Goal: Subscribe to service/newsletter

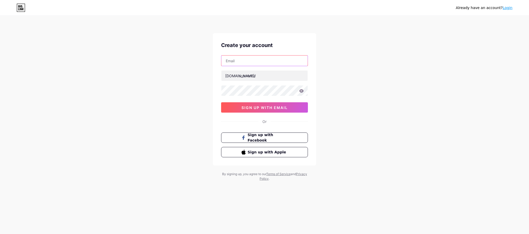
click at [252, 65] on input "text" at bounding box center [264, 61] width 86 height 10
type input "[EMAIL_ADDRESS][DOMAIN_NAME]"
drag, startPoint x: 238, startPoint y: 61, endPoint x: 208, endPoint y: 59, distance: 30.3
click at [208, 59] on div "Already have an account? Login Create your account vn88ku1@gmail.com bio.link/ …" at bounding box center [264, 99] width 529 height 198
click at [254, 72] on input "text" at bounding box center [264, 76] width 86 height 10
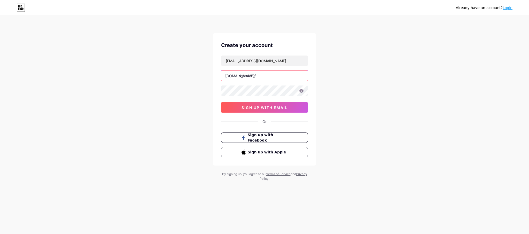
paste input "vn88ku"
type input "vn88ku"
click at [270, 107] on span "sign up with email" at bounding box center [265, 107] width 46 height 4
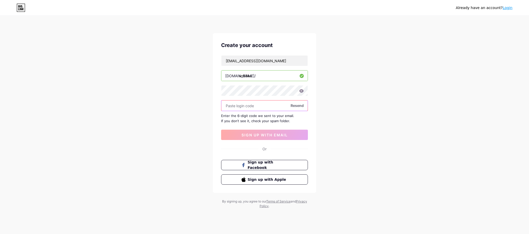
paste input "815878"
type input "815878"
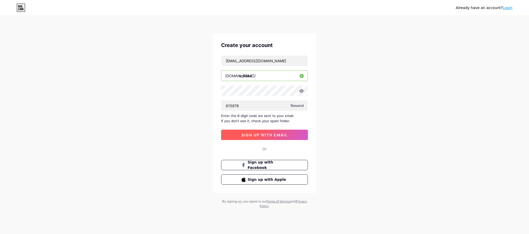
click at [258, 133] on span "sign up with email" at bounding box center [265, 135] width 46 height 4
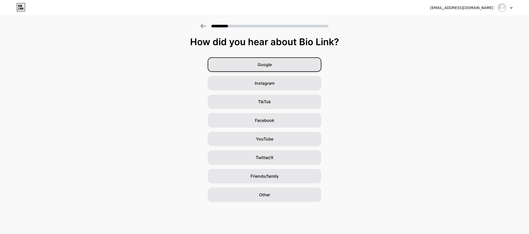
click at [273, 62] on div "Google" at bounding box center [265, 64] width 114 height 14
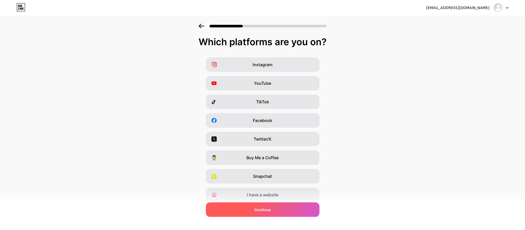
click at [270, 211] on span "Continue" at bounding box center [262, 209] width 16 height 5
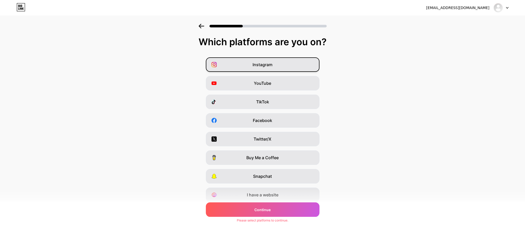
click at [272, 64] on span "Instagram" at bounding box center [263, 64] width 20 height 6
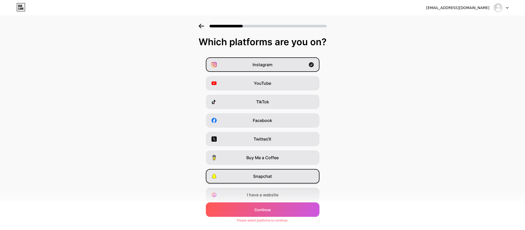
scroll to position [19, 0]
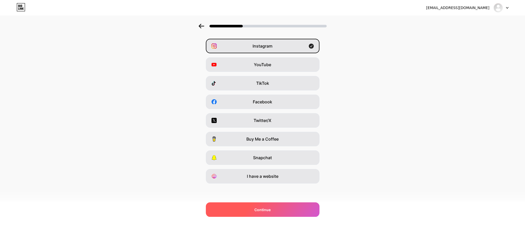
click at [263, 209] on span "Continue" at bounding box center [262, 209] width 16 height 5
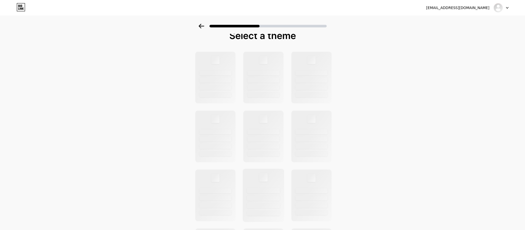
scroll to position [0, 0]
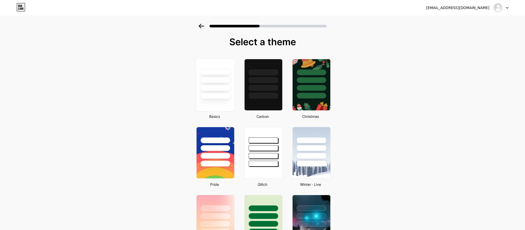
click at [220, 86] on div at bounding box center [215, 88] width 30 height 6
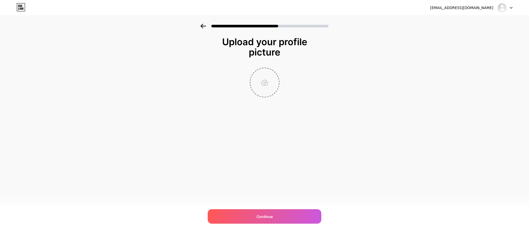
click at [271, 84] on input "file" at bounding box center [264, 82] width 29 height 29
type input "C:\fakepath\500.jpg"
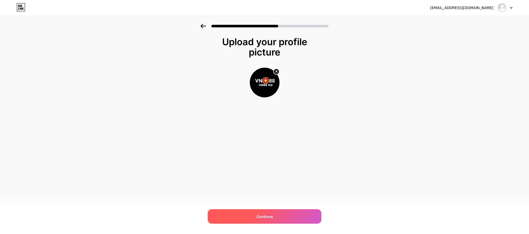
click at [261, 216] on span "Continue" at bounding box center [265, 216] width 16 height 5
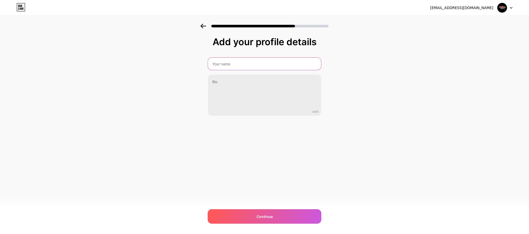
click at [244, 67] on input "text" at bounding box center [264, 64] width 113 height 12
paste input "VN88 KU"
type input "VN88 KU"
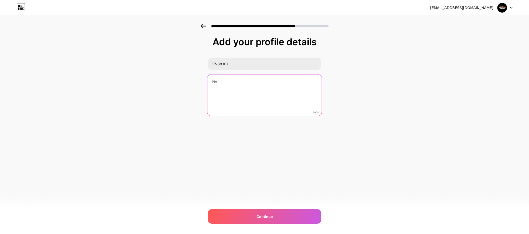
click at [208, 84] on textarea at bounding box center [264, 95] width 114 height 42
paste textarea "VN88 là nhà cái hàng đầu châu Á, nổi bật với giao diện hiện đại, nạp rút siêu n…"
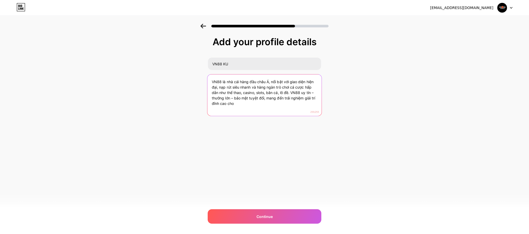
drag, startPoint x: 292, startPoint y: 96, endPoint x: 310, endPoint y: 123, distance: 32.3
click at [310, 123] on div "Add your profile details VN88 KU VN88 là nhà cái hàng đầu châu Á, nổi bật với g…" at bounding box center [265, 89] width 114 height 105
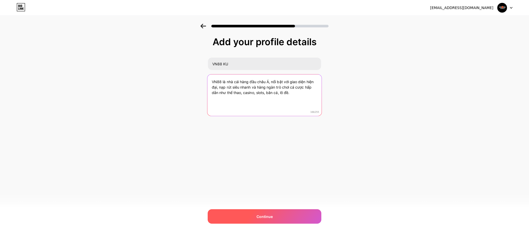
type textarea "VN88 là nhà cái hàng đầu châu Á, nổi bật với giao diện hiện đại, nạp rút siêu n…"
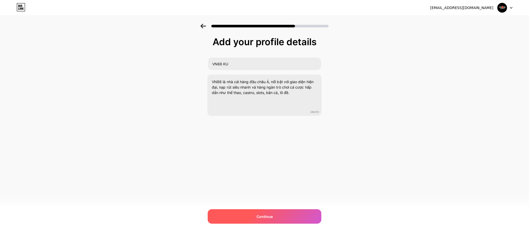
click at [261, 211] on div "Continue" at bounding box center [265, 216] width 114 height 14
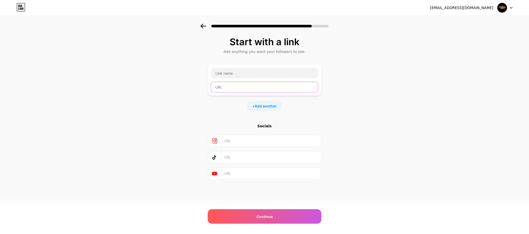
click at [232, 86] on input "text" at bounding box center [264, 87] width 107 height 10
paste input "https://vn88ku.com/"
type input "https://vn88ku.com/"
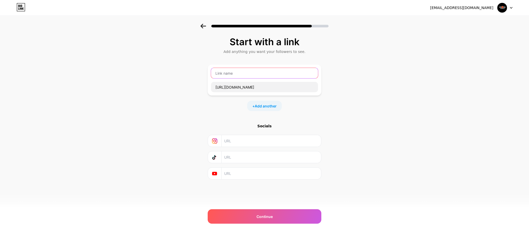
click at [244, 74] on input "text" at bounding box center [264, 73] width 107 height 10
paste input "VN88"
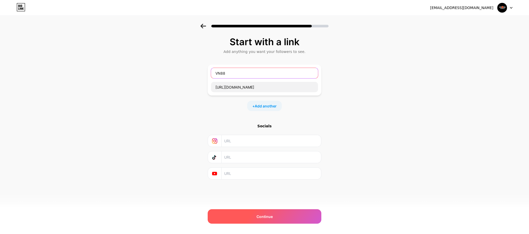
type input "VN88"
click at [260, 214] on span "Continue" at bounding box center [265, 216] width 16 height 5
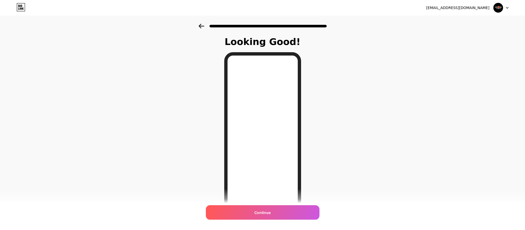
scroll to position [29, 0]
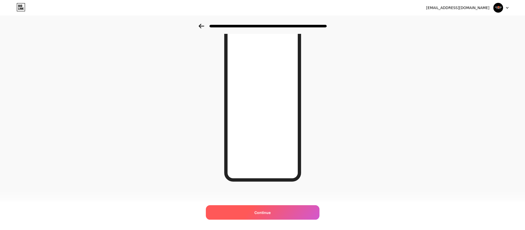
click at [271, 210] on span "Continue" at bounding box center [262, 212] width 16 height 5
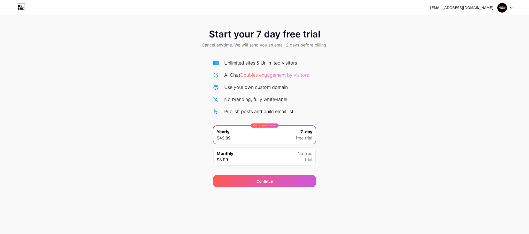
click at [506, 11] on img at bounding box center [502, 8] width 10 height 10
click at [18, 7] on icon at bounding box center [21, 7] width 9 height 8
click at [21, 9] on icon at bounding box center [20, 8] width 1 height 2
click at [24, 7] on icon at bounding box center [21, 7] width 9 height 8
click at [22, 4] on icon at bounding box center [21, 7] width 9 height 8
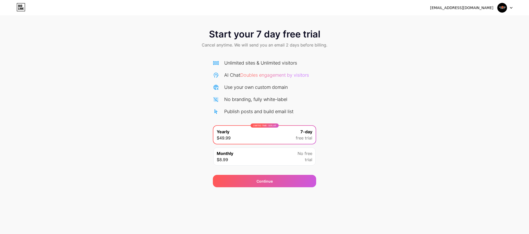
click at [461, 9] on div "[EMAIL_ADDRESS][DOMAIN_NAME]" at bounding box center [461, 7] width 63 height 5
click at [20, 5] on icon at bounding box center [21, 7] width 9 height 8
click at [276, 76] on span "Doubles engagement by visitors" at bounding box center [274, 74] width 69 height 5
click at [271, 181] on span "Continue" at bounding box center [265, 181] width 16 height 5
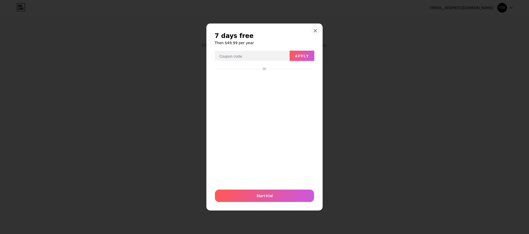
click at [315, 27] on div at bounding box center [315, 30] width 9 height 9
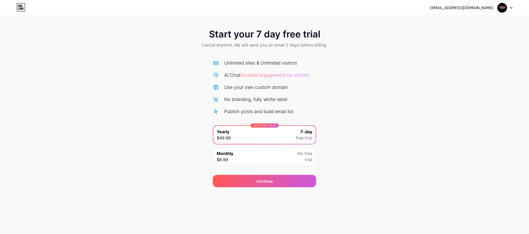
click at [267, 157] on div "Monthly $8.99 No free trial" at bounding box center [264, 157] width 102 height 18
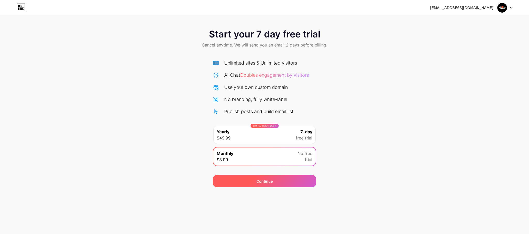
click at [276, 182] on div "Continue" at bounding box center [264, 181] width 103 height 12
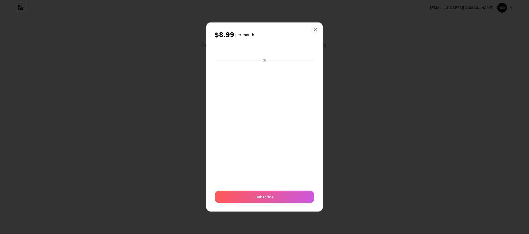
click at [319, 27] on div at bounding box center [315, 29] width 9 height 9
